Goal: Navigation & Orientation: Understand site structure

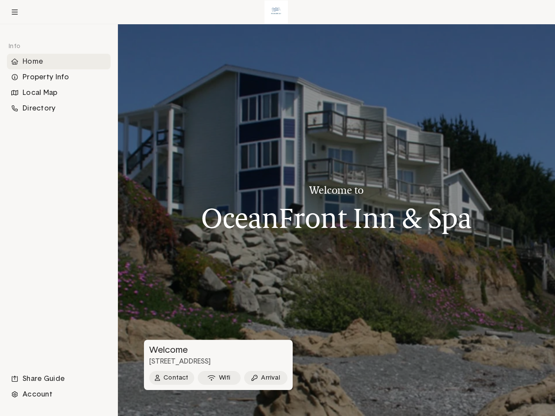
click at [278, 208] on h1 "OceanFront Inn & Spa" at bounding box center [336, 218] width 271 height 30
click at [15, 12] on icon at bounding box center [15, 12] width 6 height 5
click at [59, 62] on div "Home" at bounding box center [59, 62] width 104 height 16
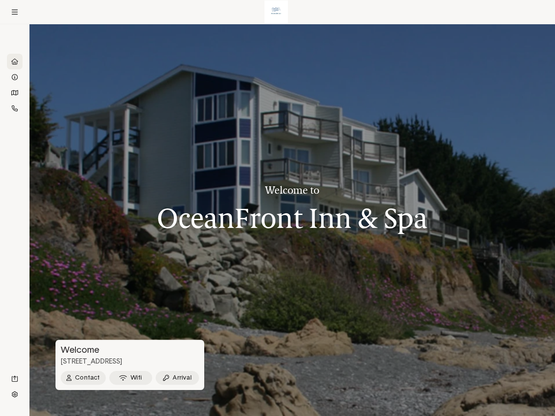
click at [23, 77] on div "Property Info" at bounding box center [15, 77] width 16 height 16
click at [23, 93] on div "Local Map" at bounding box center [15, 93] width 16 height 16
click at [23, 108] on div "Directory" at bounding box center [15, 109] width 16 height 16
click at [23, 379] on div "Share Guide" at bounding box center [15, 379] width 16 height 16
click at [23, 395] on div "Account" at bounding box center [15, 395] width 16 height 16
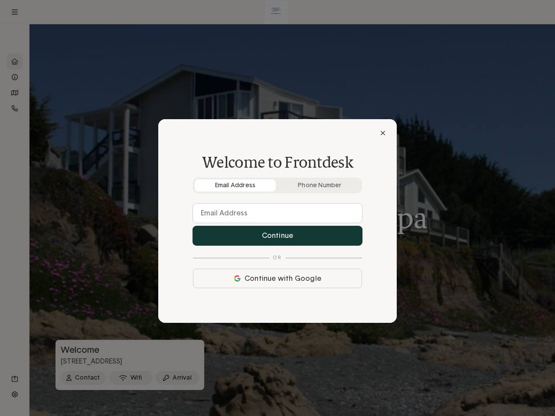
click at [171, 378] on div at bounding box center [277, 208] width 555 height 416
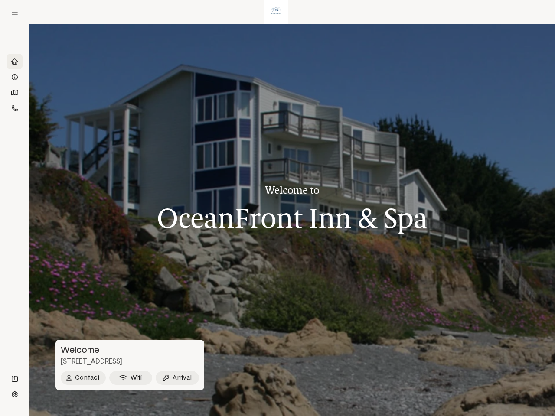
click at [218, 378] on div "Welcome [STREET_ADDRESS] Contact Wifi Arrival" at bounding box center [293, 378] width 474 height 24
